Goal: Task Accomplishment & Management: Manage account settings

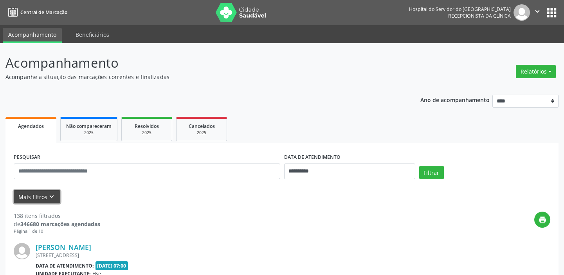
click at [51, 195] on icon "keyboard_arrow_down" at bounding box center [51, 197] width 9 height 9
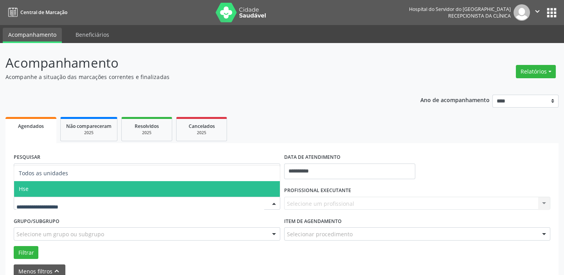
click at [110, 197] on div at bounding box center [147, 203] width 266 height 13
click at [94, 192] on span "Hse" at bounding box center [147, 189] width 266 height 16
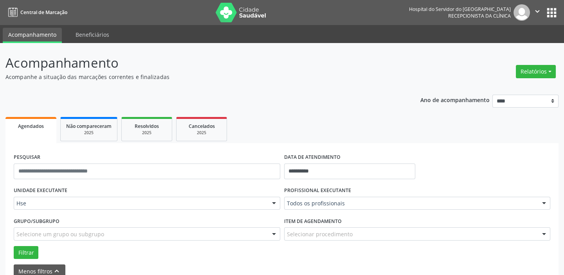
click at [543, 203] on div at bounding box center [544, 203] width 12 height 13
click at [410, 190] on strong "maria dos socorro" at bounding box center [414, 188] width 49 height 7
click at [334, 212] on input "**********" at bounding box center [411, 208] width 248 height 16
click at [340, 211] on input "**********" at bounding box center [411, 208] width 248 height 16
type input "*******"
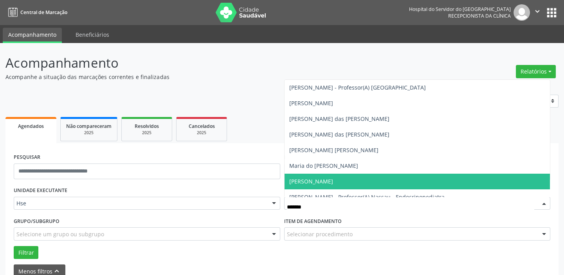
click at [333, 180] on span "[PERSON_NAME]" at bounding box center [311, 181] width 44 height 7
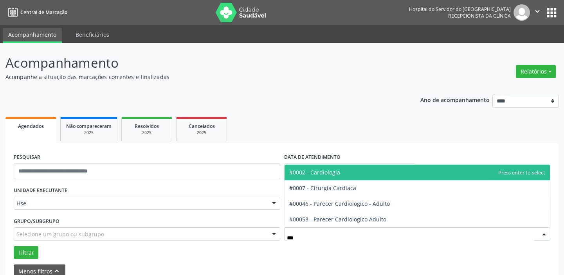
type input "****"
click at [329, 169] on span "#0002 - Cardiologia" at bounding box center [314, 172] width 51 height 7
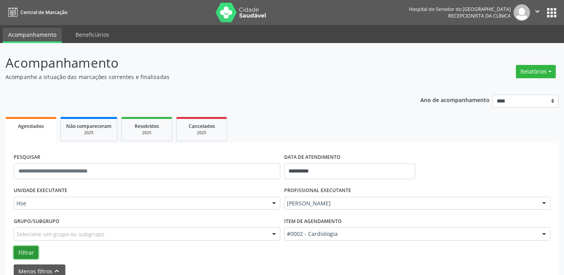
click at [26, 251] on button "Filtrar" at bounding box center [26, 252] width 25 height 13
click at [20, 250] on button "Filtrar" at bounding box center [26, 252] width 25 height 13
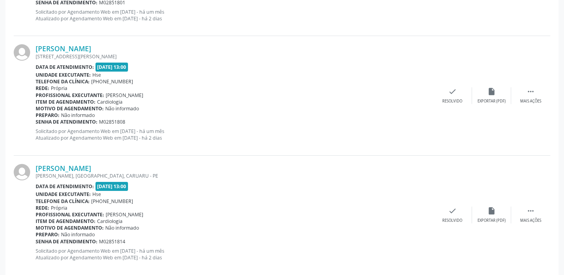
scroll to position [524, 0]
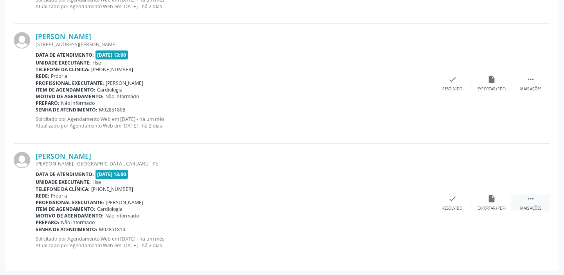
click at [531, 199] on icon "" at bounding box center [530, 198] width 9 height 9
click at [489, 199] on icon "alarm_off" at bounding box center [491, 198] width 9 height 9
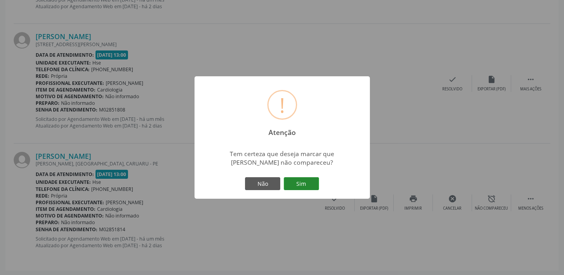
click at [306, 181] on button "Sim" at bounding box center [301, 183] width 35 height 13
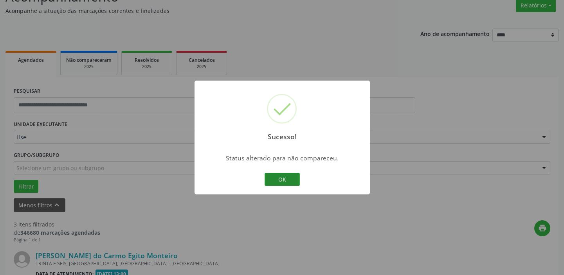
scroll to position [405, 0]
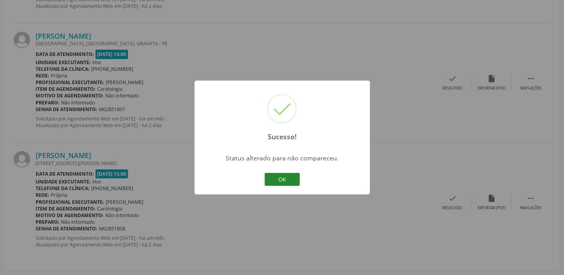
click at [276, 177] on button "OK" at bounding box center [282, 179] width 35 height 13
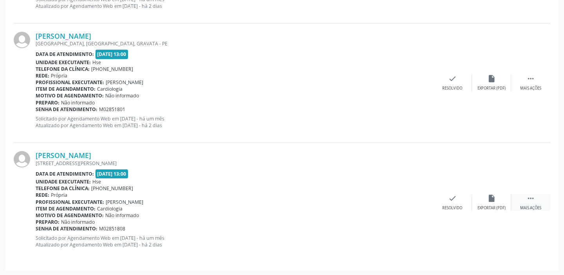
click at [528, 194] on icon "" at bounding box center [530, 198] width 9 height 9
click at [481, 199] on div "alarm_off Não compareceu" at bounding box center [491, 202] width 39 height 17
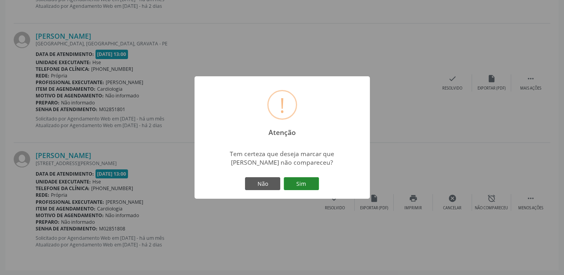
click at [313, 189] on button "Sim" at bounding box center [301, 183] width 35 height 13
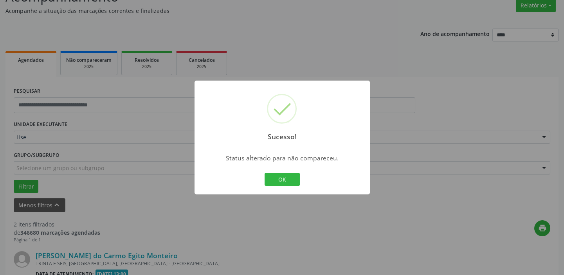
scroll to position [286, 0]
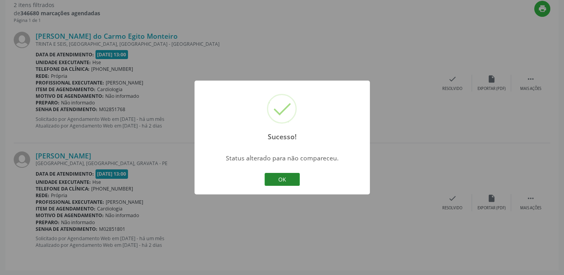
click at [290, 179] on button "OK" at bounding box center [282, 179] width 35 height 13
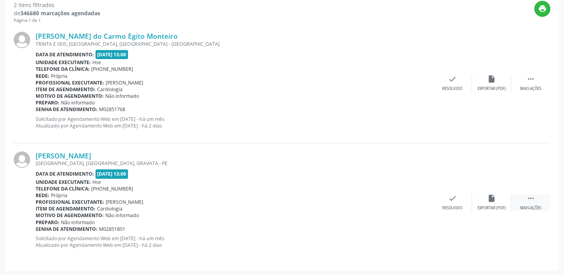
drag, startPoint x: 529, startPoint y: 195, endPoint x: 522, endPoint y: 193, distance: 8.0
click at [527, 195] on icon "" at bounding box center [530, 198] width 9 height 9
click at [488, 200] on icon "alarm_off" at bounding box center [491, 198] width 9 height 9
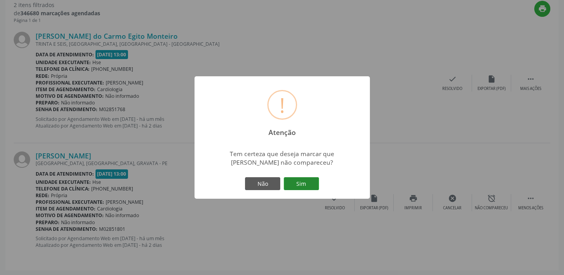
click at [303, 181] on button "Sim" at bounding box center [301, 183] width 35 height 13
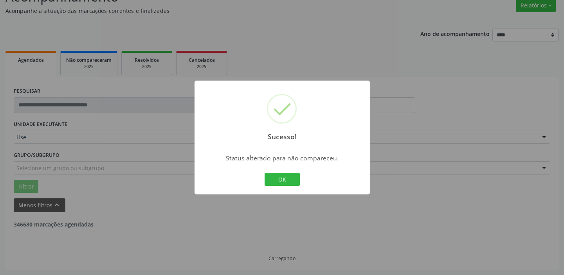
scroll to position [167, 0]
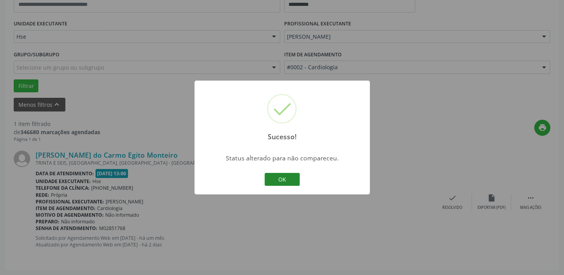
click at [288, 180] on button "OK" at bounding box center [282, 179] width 35 height 13
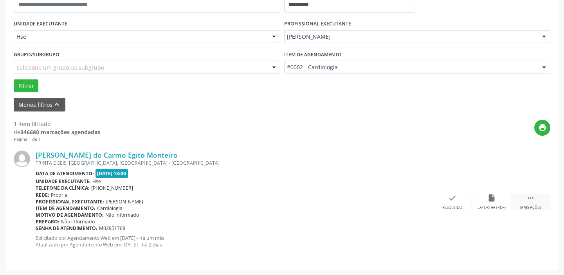
click at [536, 200] on div " Mais ações" at bounding box center [530, 202] width 39 height 17
click at [488, 201] on icon "alarm_off" at bounding box center [491, 198] width 9 height 9
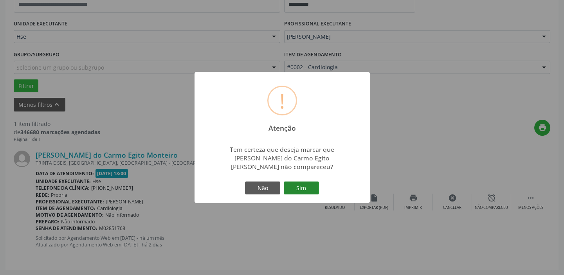
click at [296, 182] on button "Sim" at bounding box center [301, 188] width 35 height 13
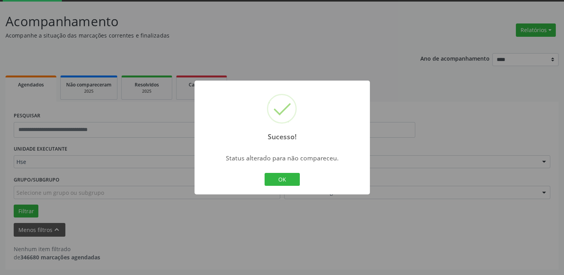
scroll to position [41, 0]
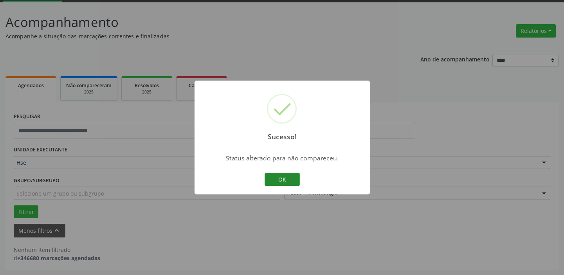
click at [285, 178] on button "OK" at bounding box center [282, 179] width 35 height 13
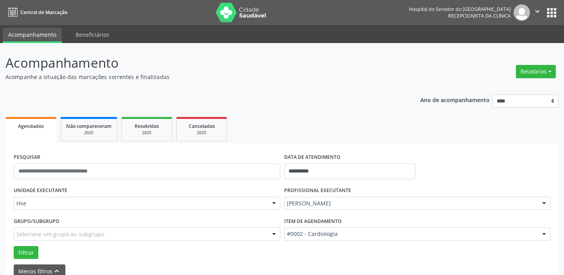
scroll to position [0, 0]
